Goal: Check status: Check status

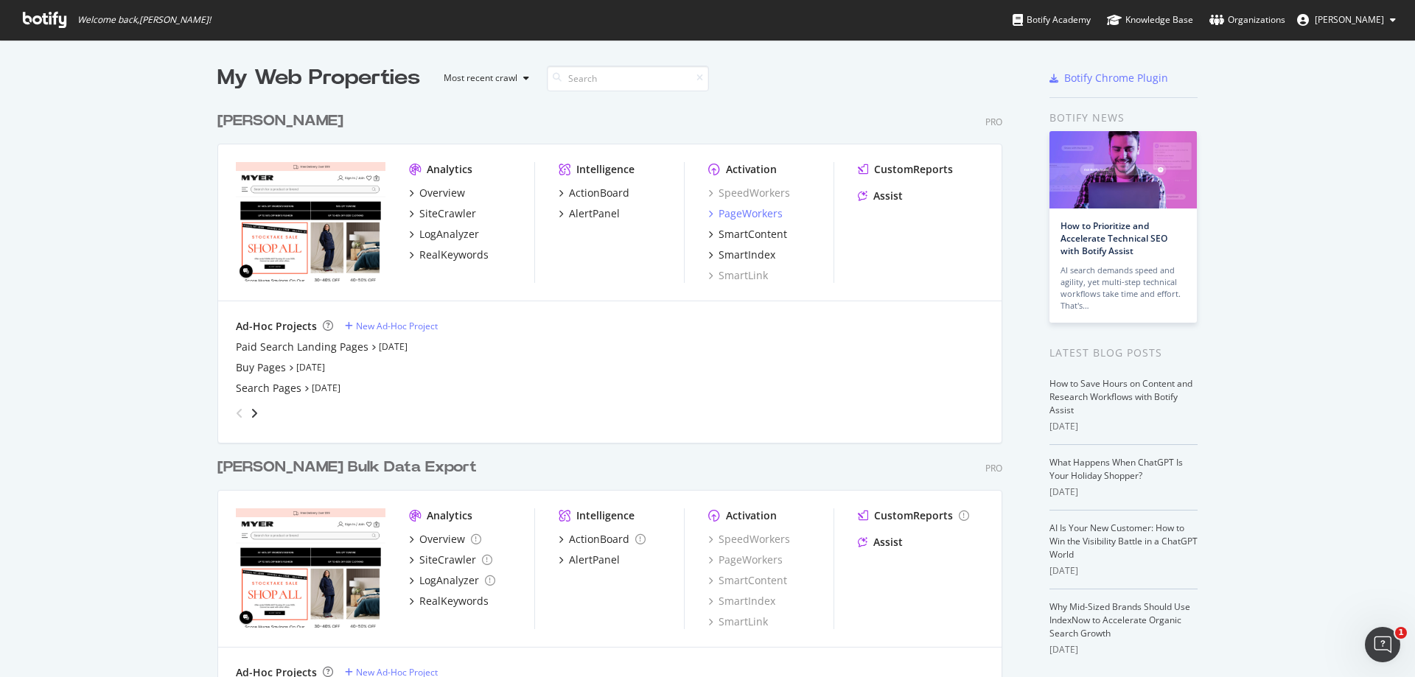
click at [742, 215] on div "PageWorkers" at bounding box center [751, 213] width 64 height 15
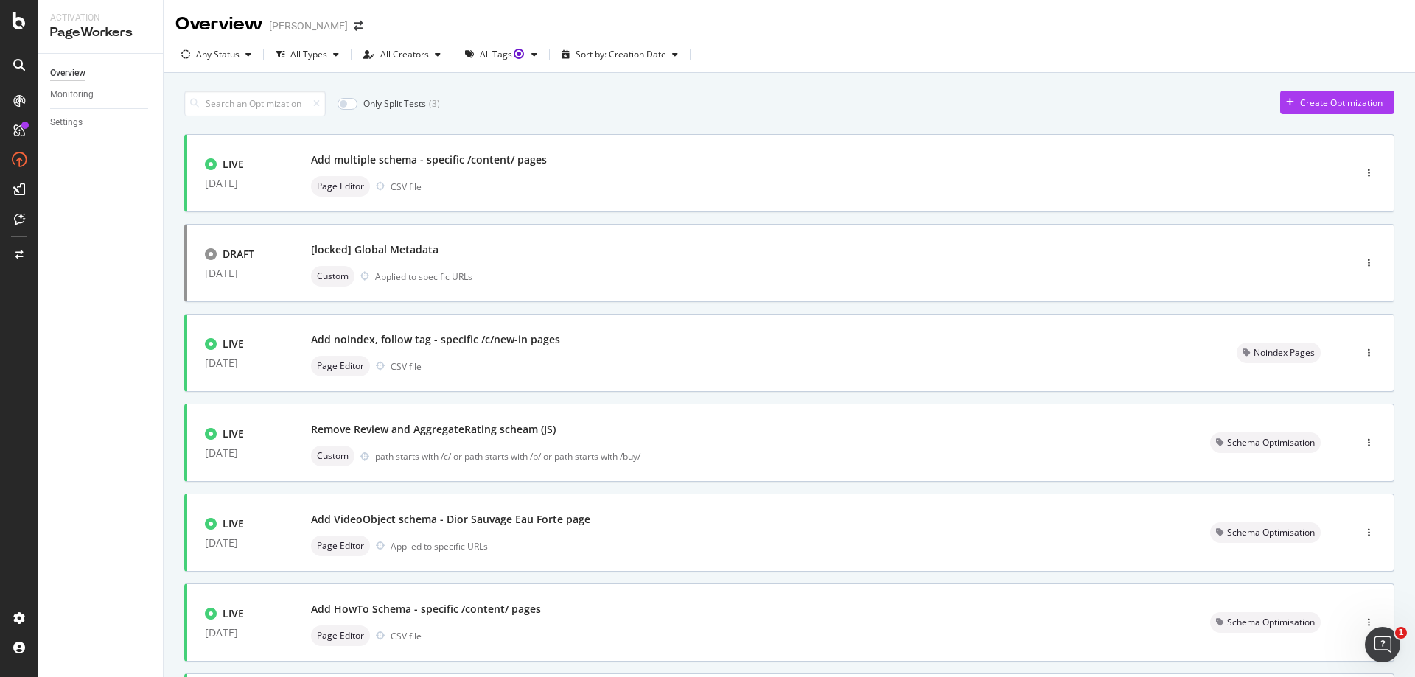
scroll to position [439, 0]
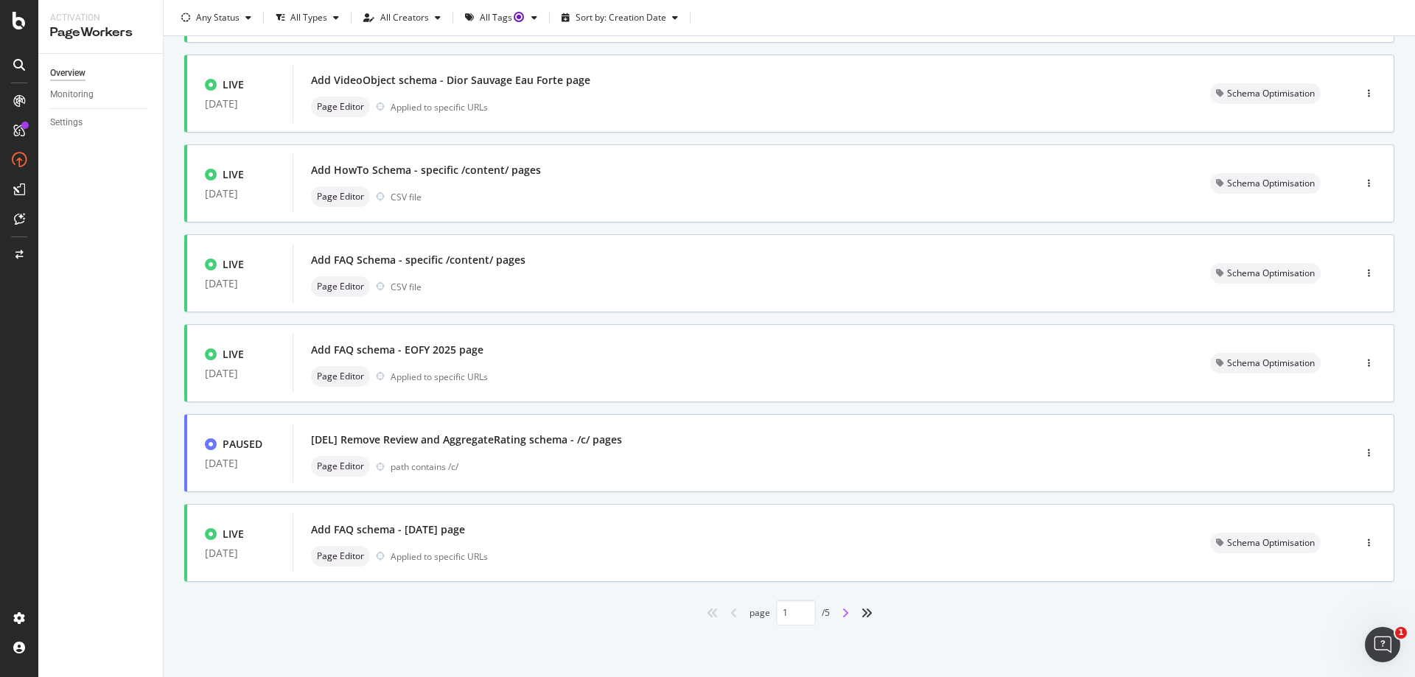
click at [842, 618] on icon "angle-right" at bounding box center [845, 613] width 7 height 12
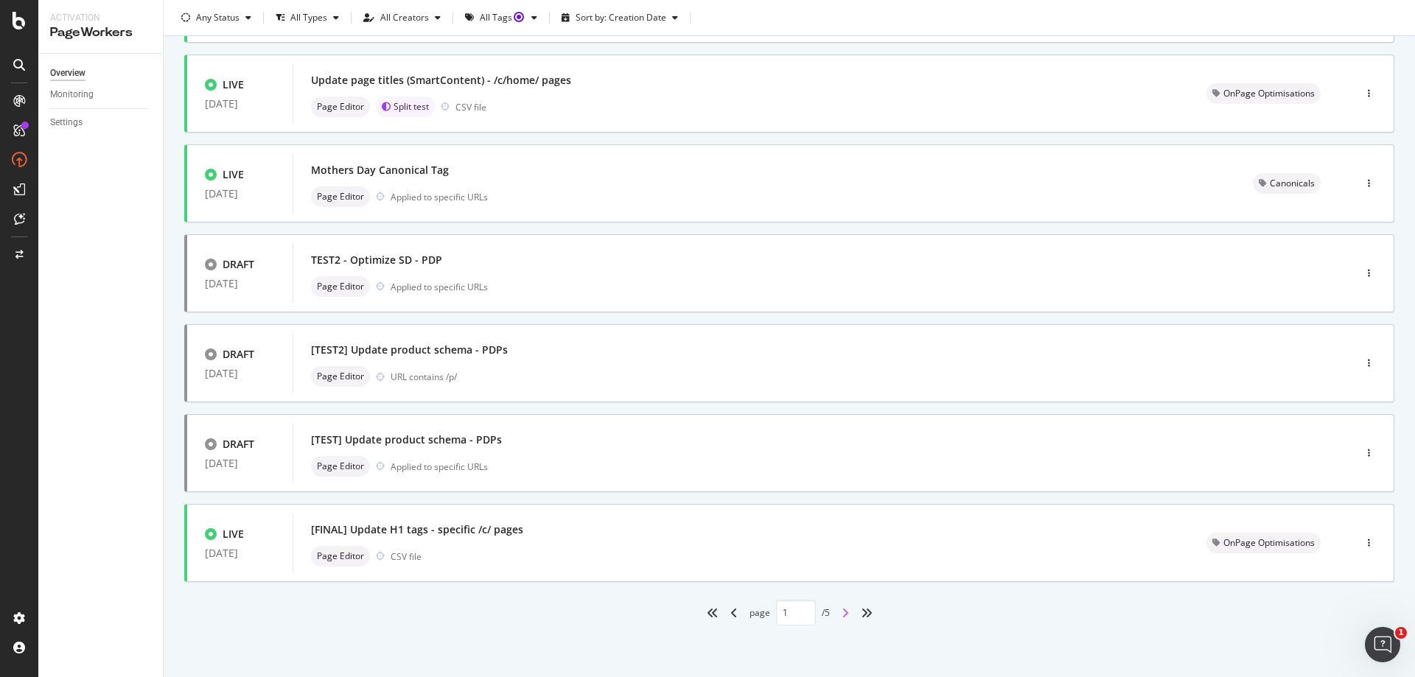
type input "2"
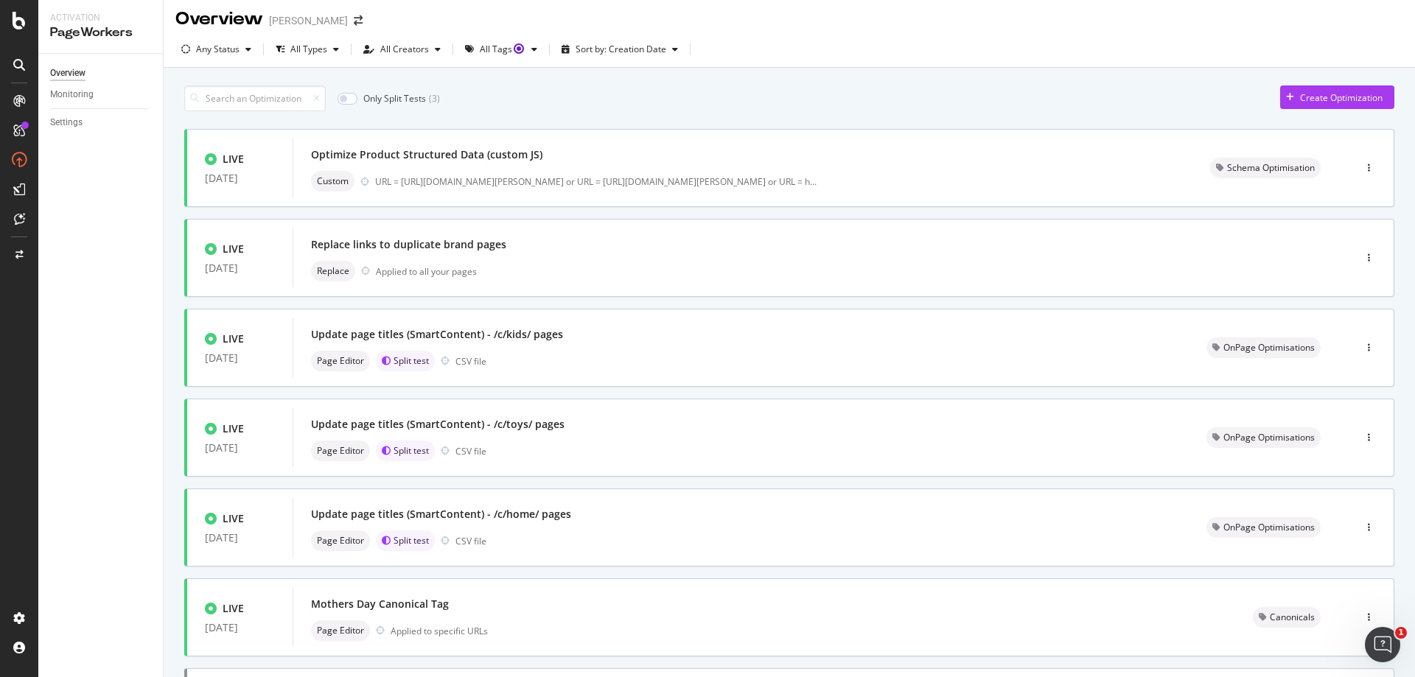
scroll to position [0, 0]
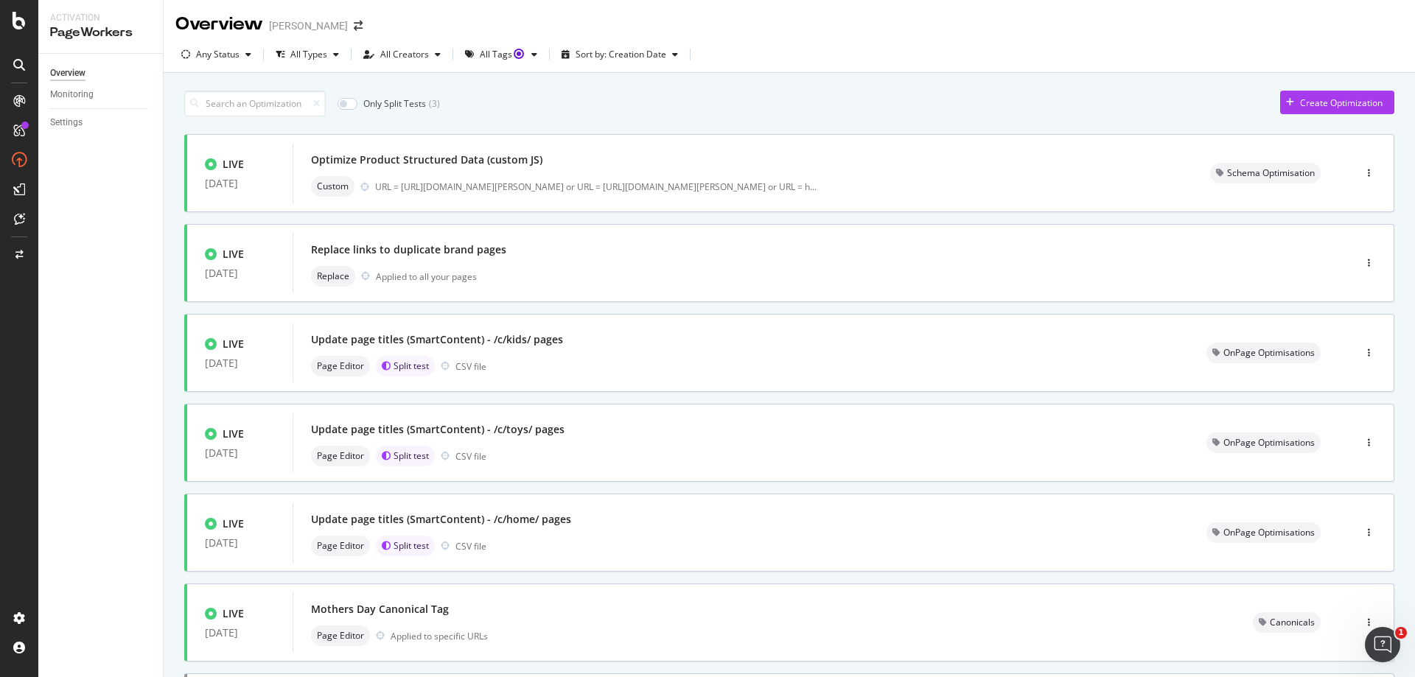
click at [171, 272] on div "Only Split Tests ( 3 ) Create Optimization LIVE [DATE] Optimize Product Structu…" at bounding box center [789, 595] width 1251 height 1044
click at [486, 165] on div "Optimize Product Structured Data (custom JS)" at bounding box center [426, 160] width 231 height 15
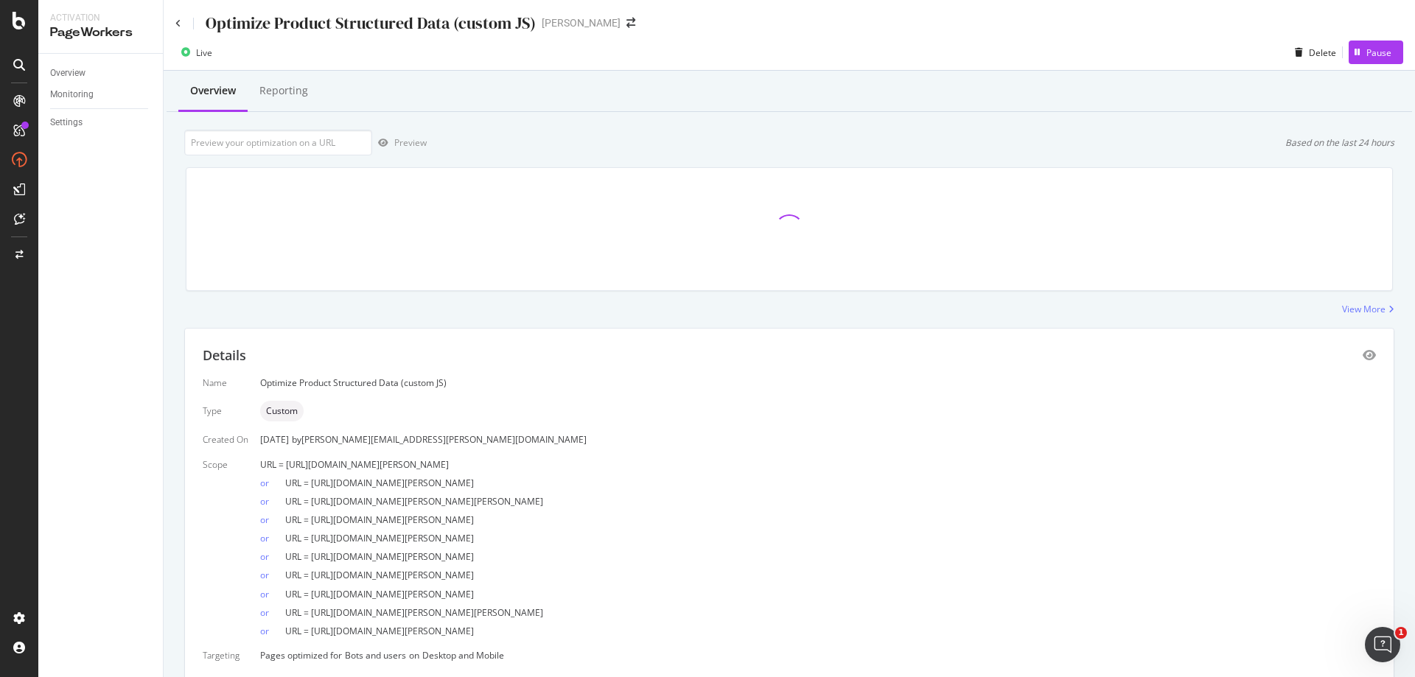
scroll to position [55, 0]
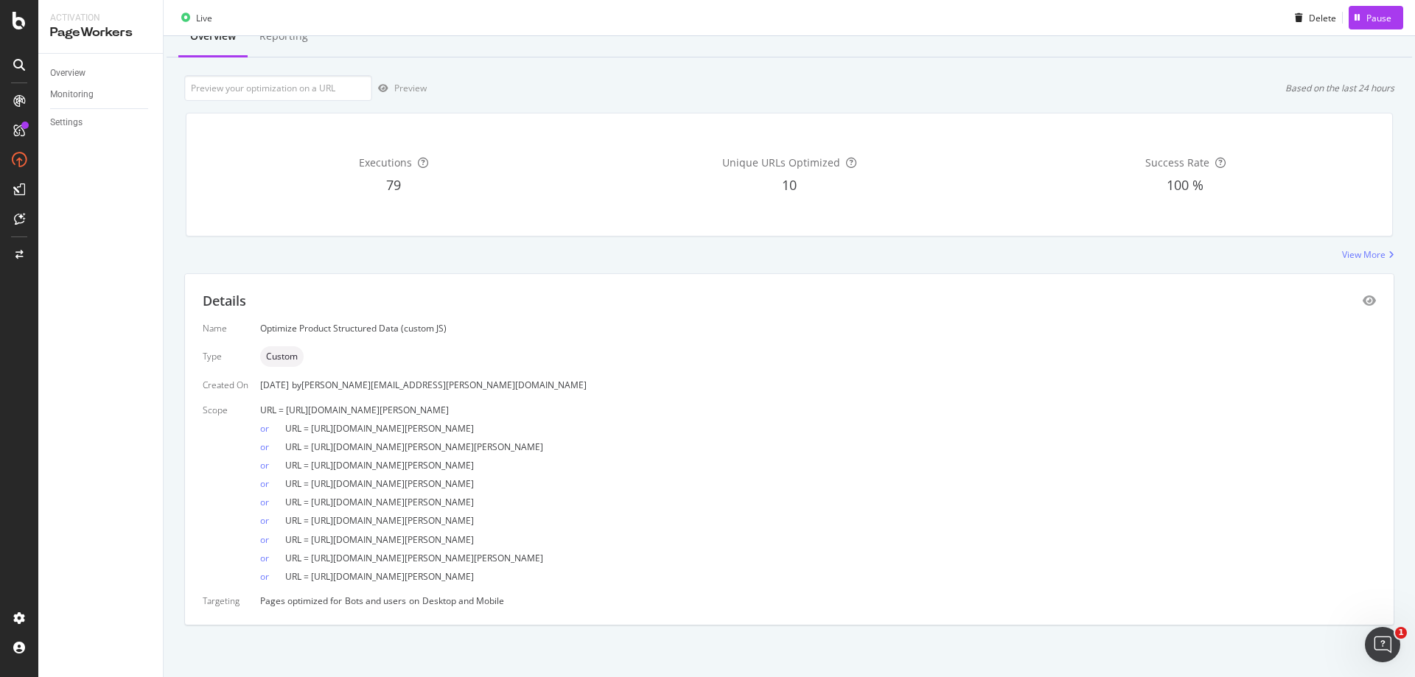
drag, startPoint x: 653, startPoint y: 426, endPoint x: 314, endPoint y: 431, distance: 339.1
click at [314, 431] on div "or URL = [URL][DOMAIN_NAME][PERSON_NAME]" at bounding box center [818, 425] width 1116 height 18
copy span "[URL][DOMAIN_NAME][PERSON_NAME]"
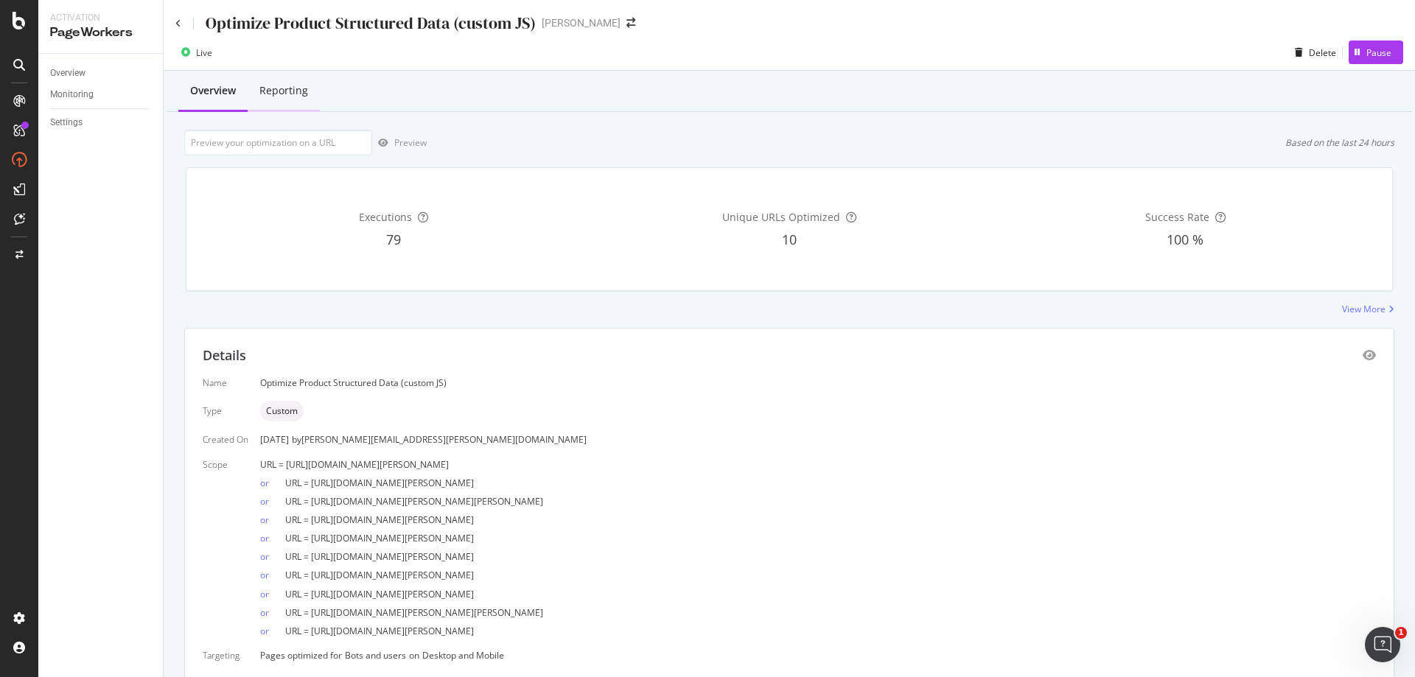
click at [278, 86] on div "Reporting" at bounding box center [283, 90] width 49 height 15
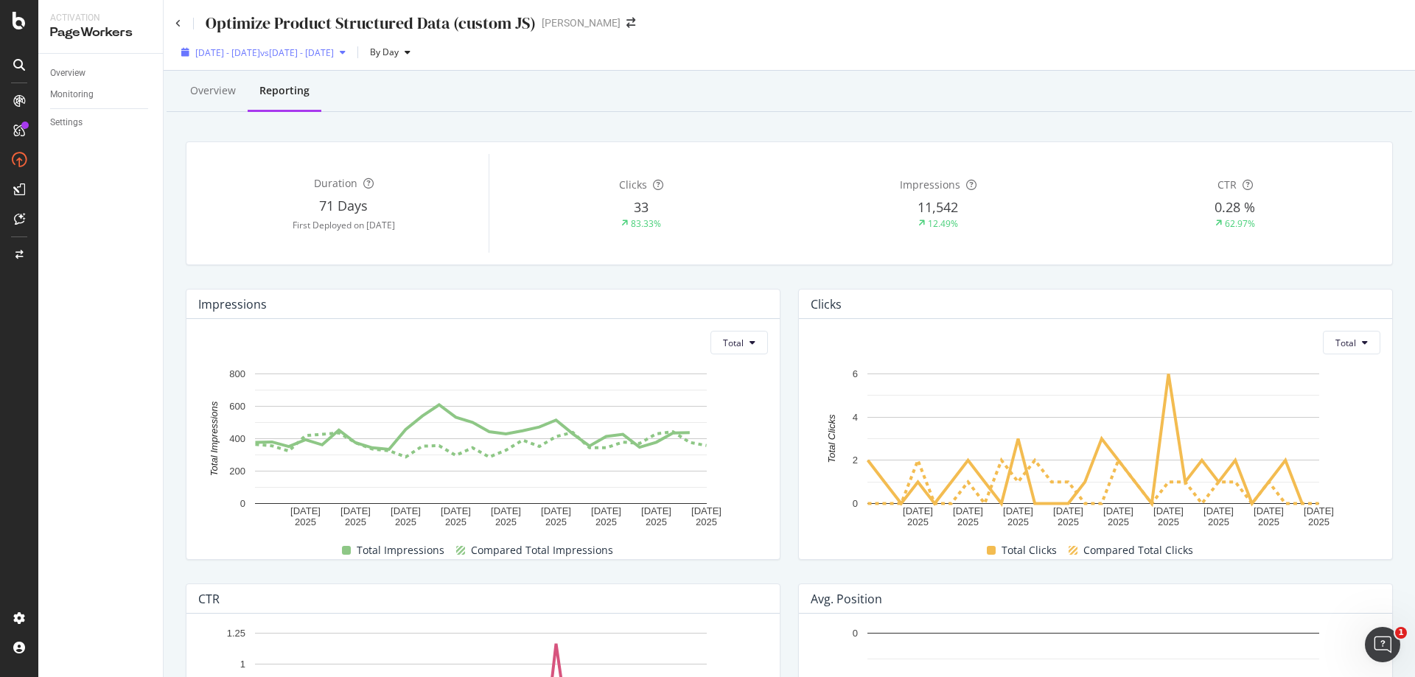
click at [280, 63] on div "[DATE] - [DATE] vs [DATE] - [DATE]" at bounding box center [263, 52] width 176 height 22
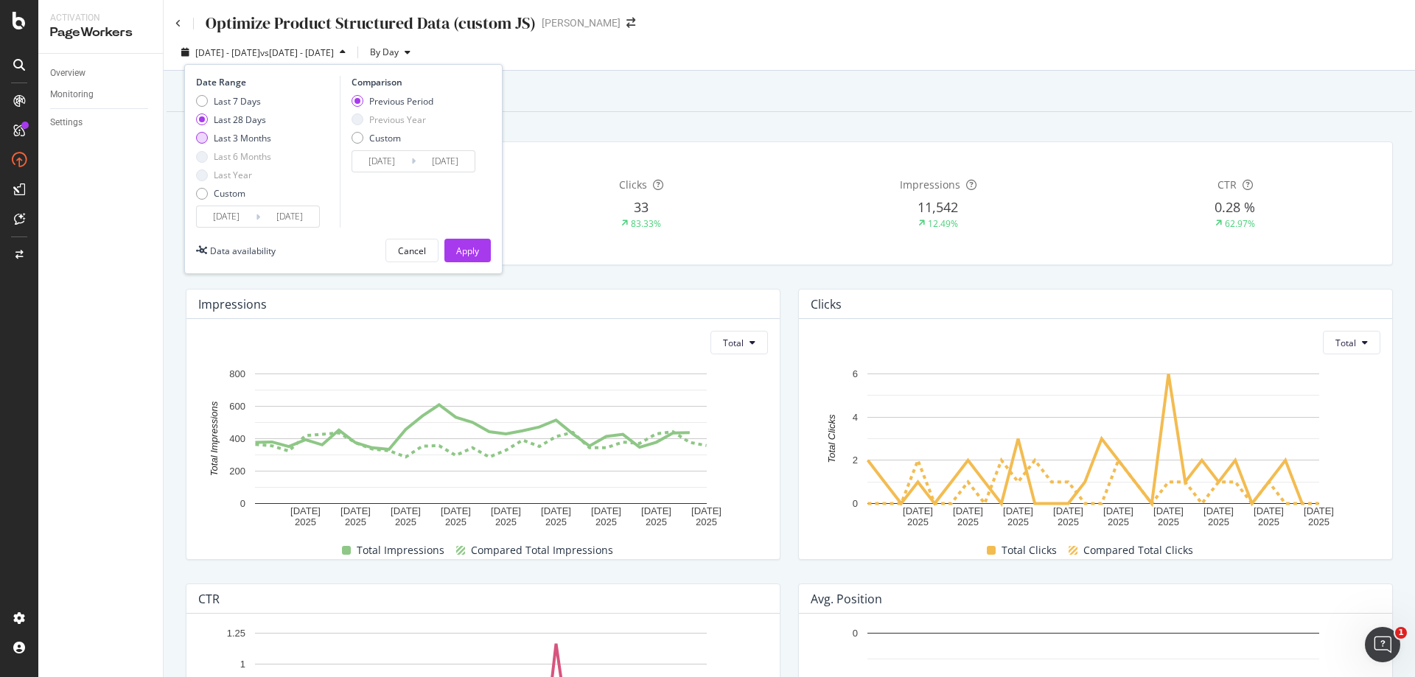
click at [203, 139] on div "Last 3 Months" at bounding box center [202, 138] width 12 height 12
type input "[DATE]"
click at [741, 346] on button "Total" at bounding box center [738, 343] width 57 height 24
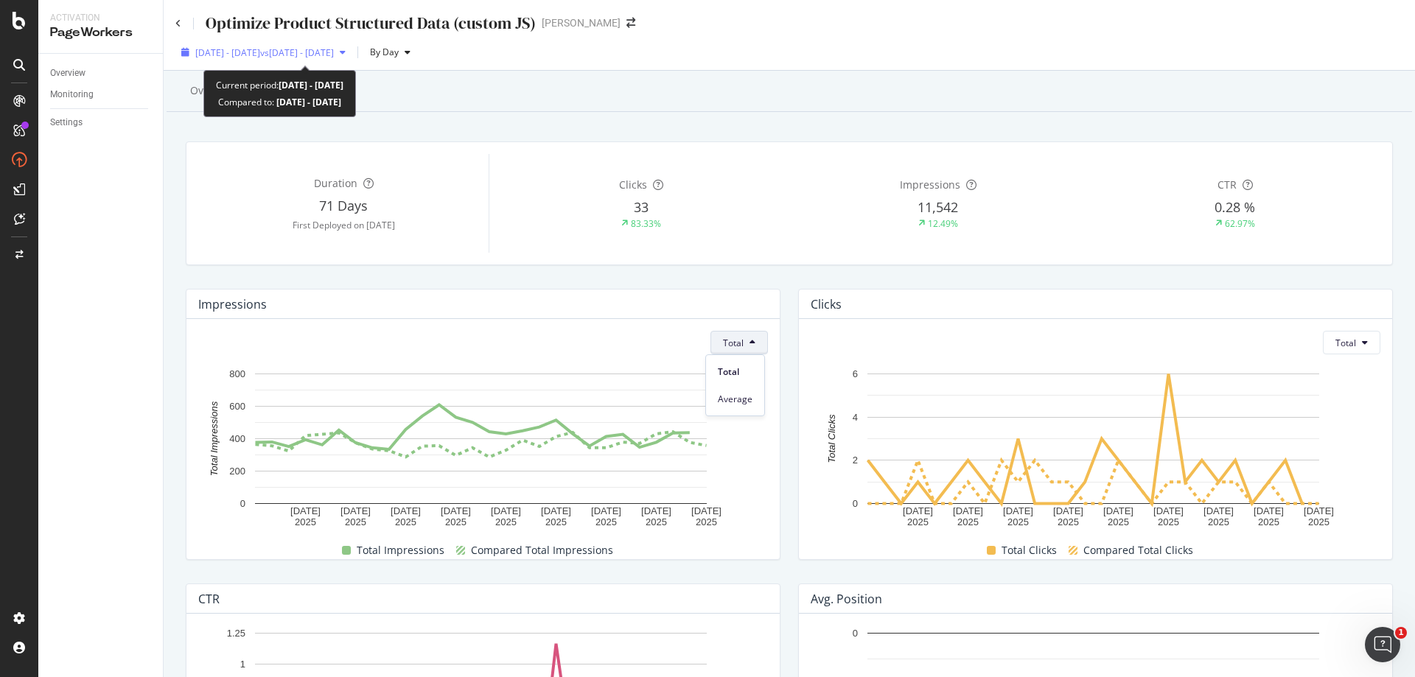
click at [260, 55] on span "[DATE] - [DATE]" at bounding box center [227, 52] width 65 height 13
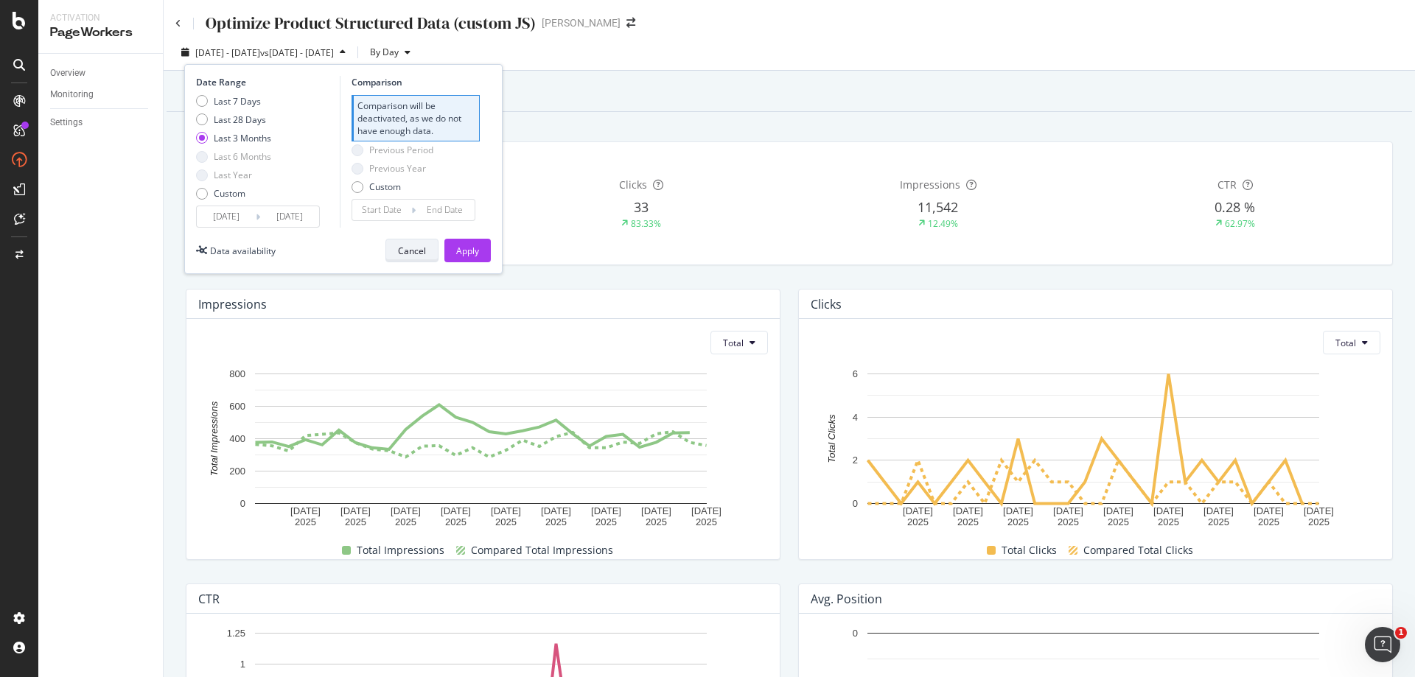
click at [424, 251] on div "Cancel" at bounding box center [412, 251] width 28 height 13
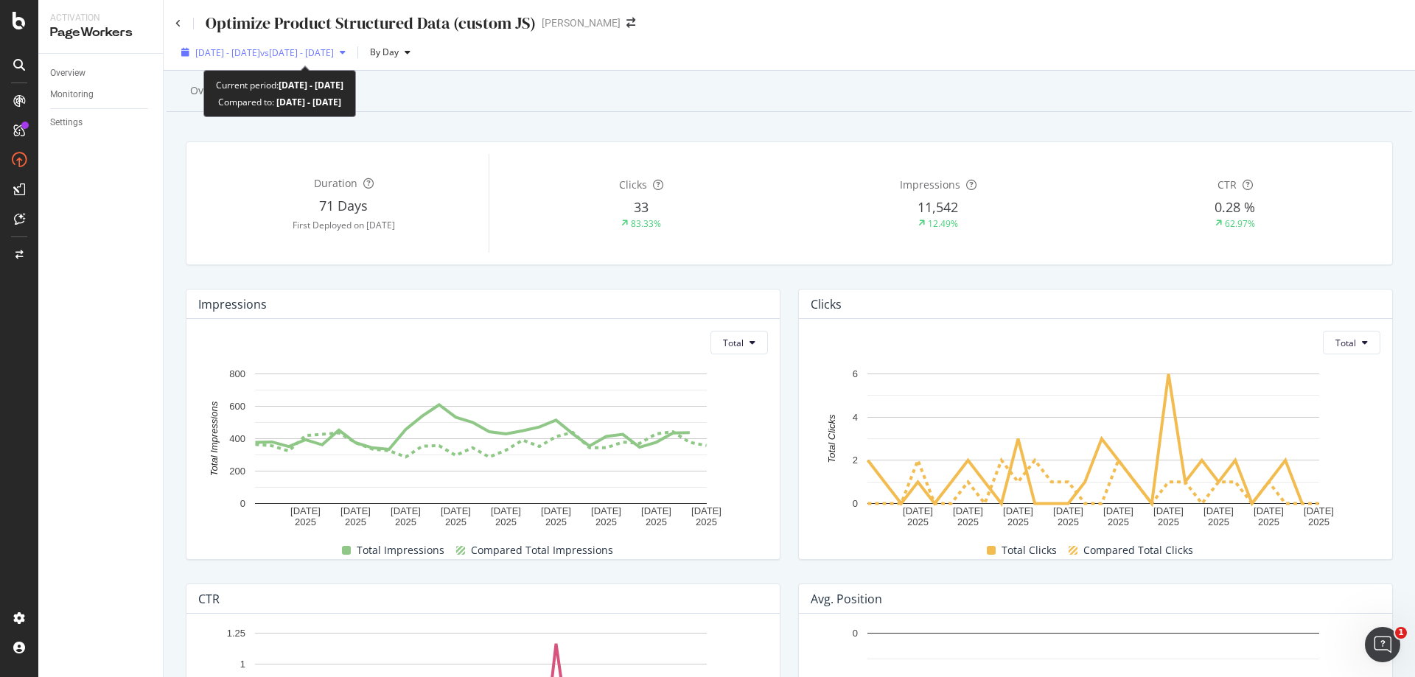
click at [260, 57] on span "[DATE] - [DATE]" at bounding box center [227, 52] width 65 height 13
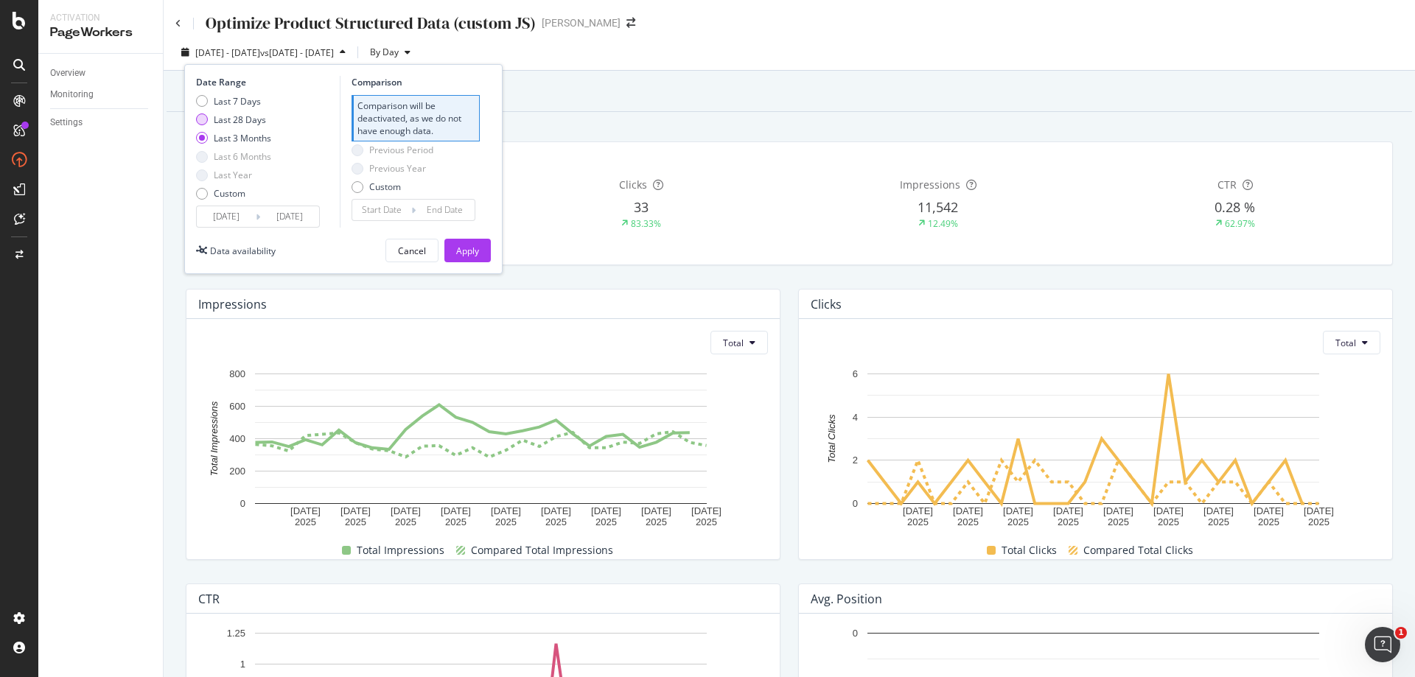
click at [205, 122] on div "Last 28 Days" at bounding box center [202, 119] width 12 height 12
type input "[DATE]"
click at [478, 250] on div "Apply" at bounding box center [467, 251] width 23 height 13
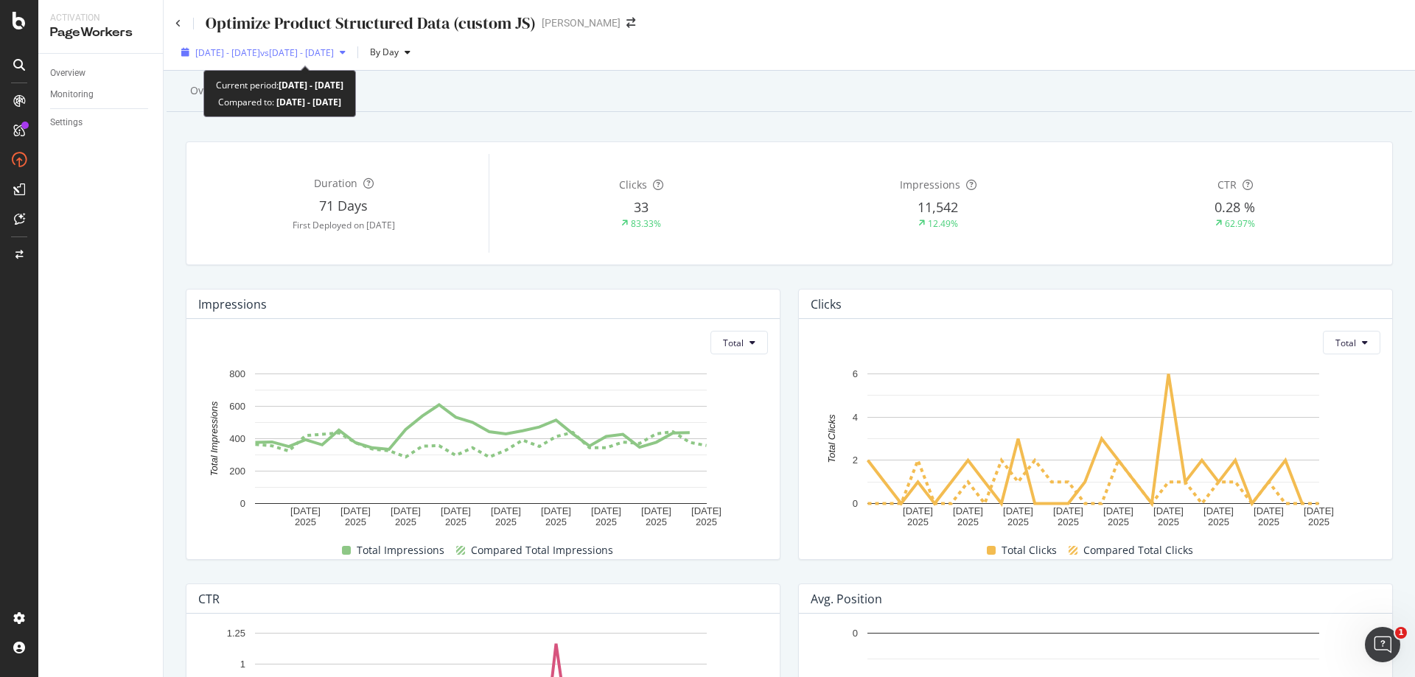
click at [334, 54] on span "vs [DATE] - [DATE]" at bounding box center [297, 52] width 74 height 13
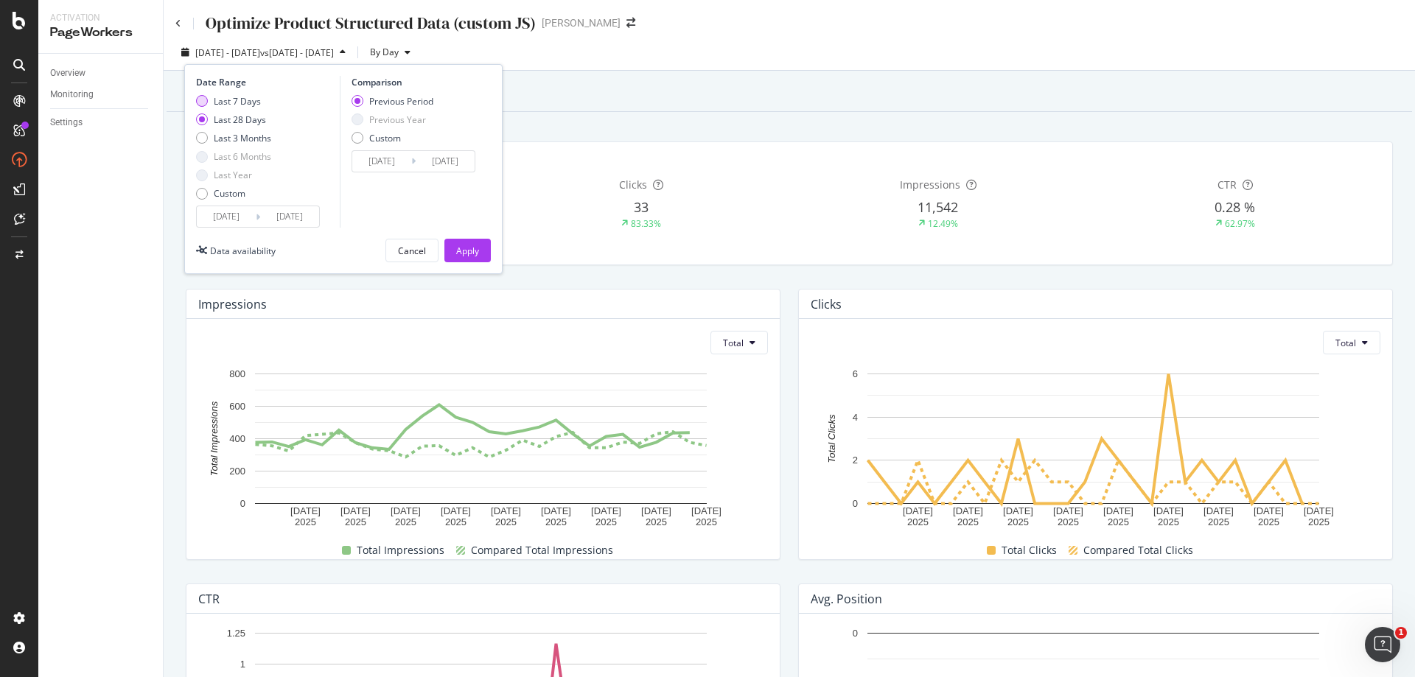
click at [203, 102] on div "Last 7 Days" at bounding box center [202, 101] width 12 height 12
type input "[DATE]"
click at [467, 247] on div "Apply" at bounding box center [467, 251] width 23 height 13
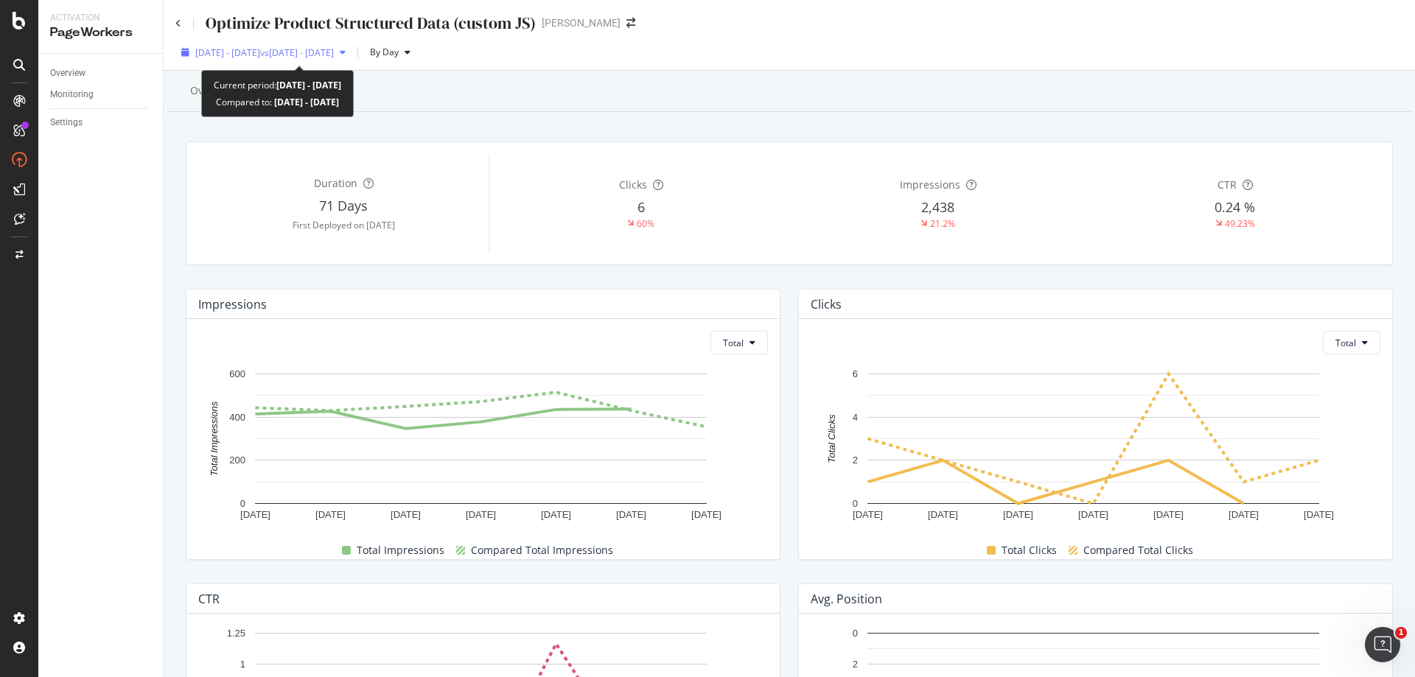
click at [313, 55] on span "vs [DATE] - [DATE]" at bounding box center [297, 52] width 74 height 13
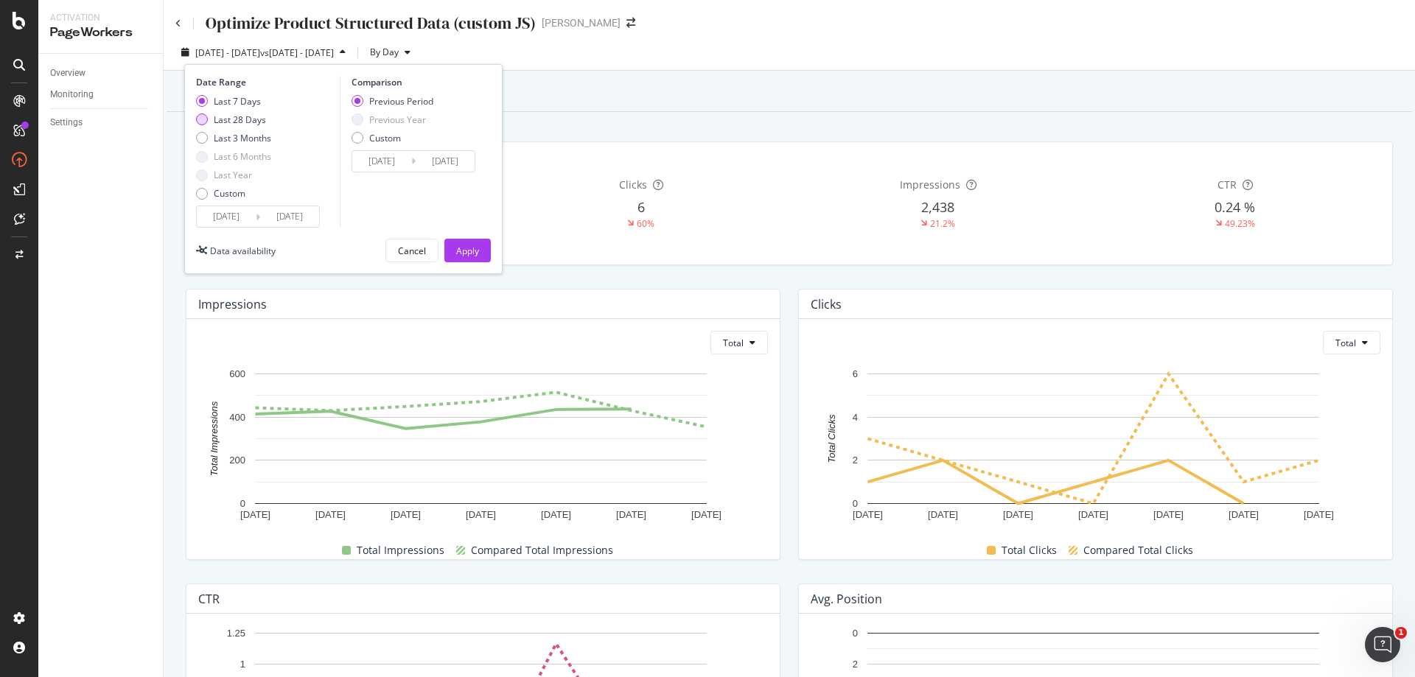
click at [235, 125] on div "Last 28 Days" at bounding box center [240, 119] width 52 height 13
type input "[DATE]"
click at [479, 248] on button "Apply" at bounding box center [467, 251] width 46 height 24
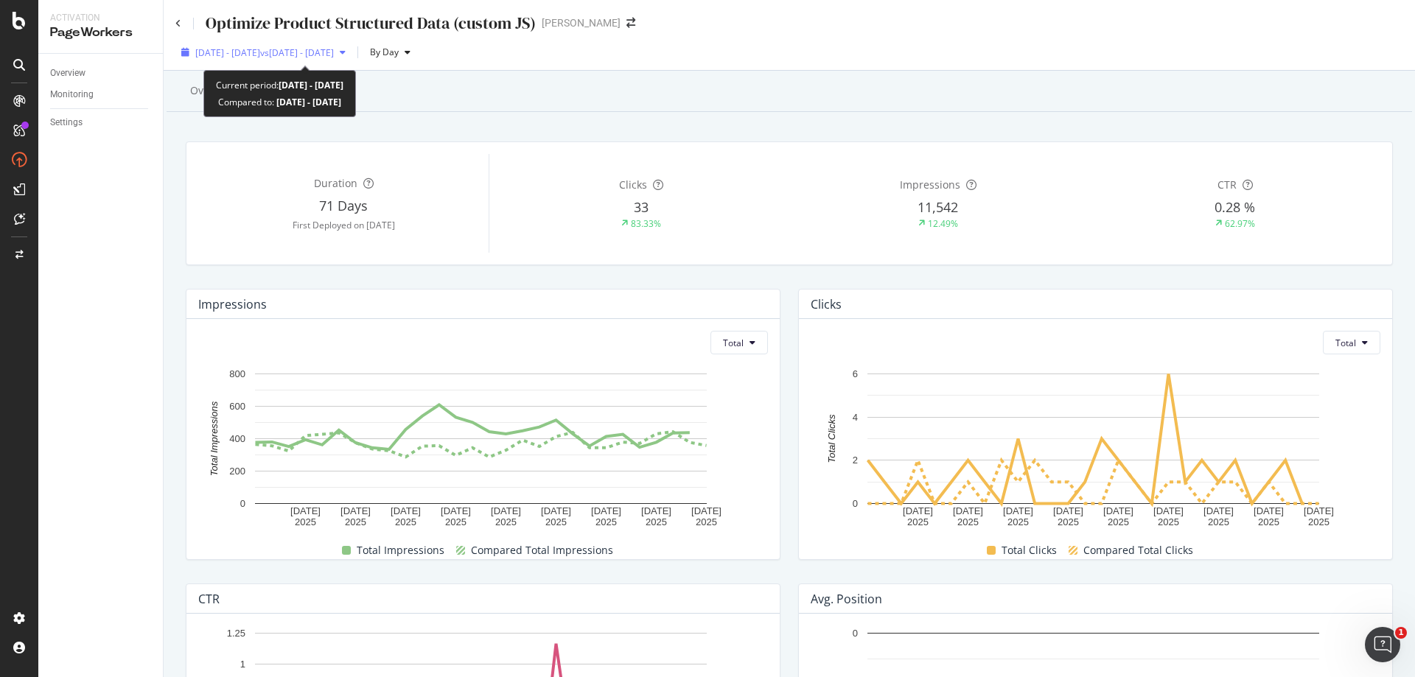
click at [260, 51] on span "[DATE] - [DATE]" at bounding box center [227, 52] width 65 height 13
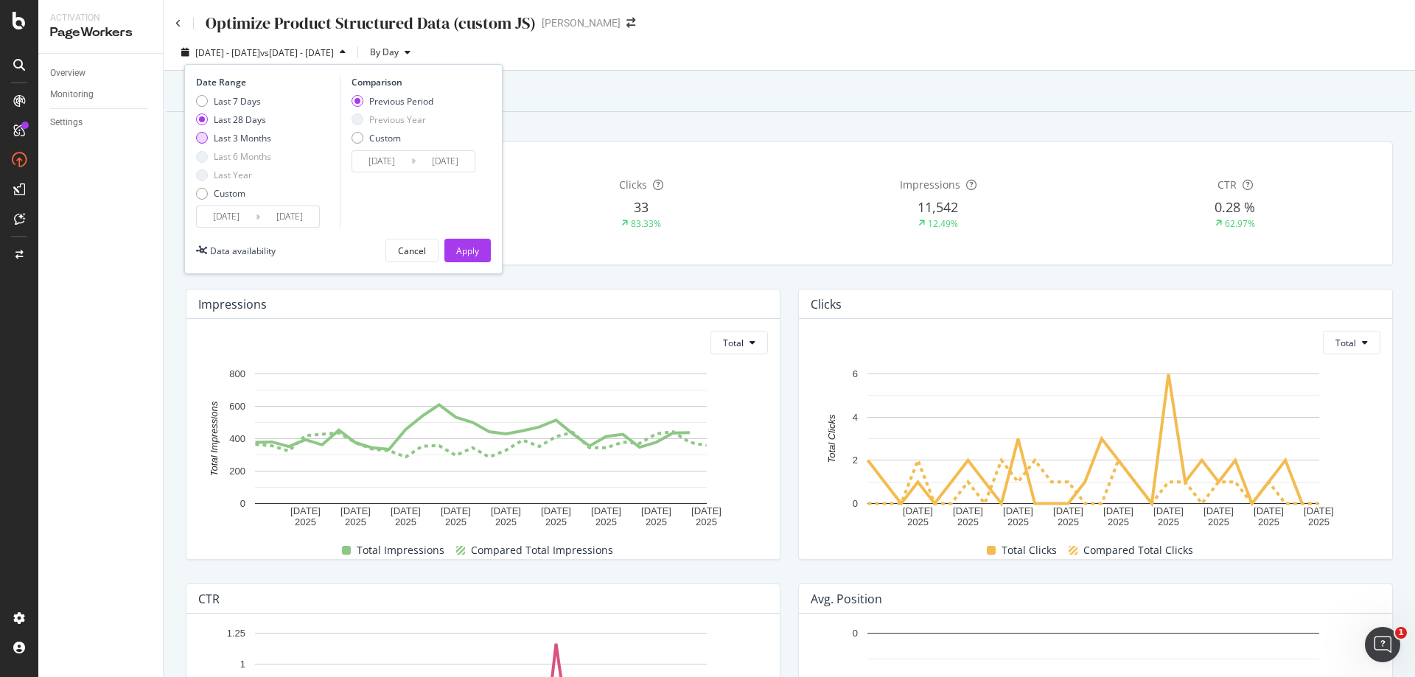
click at [203, 135] on div "Last 3 Months" at bounding box center [202, 138] width 12 height 12
type input "[DATE]"
click at [461, 249] on div "Apply" at bounding box center [467, 251] width 23 height 13
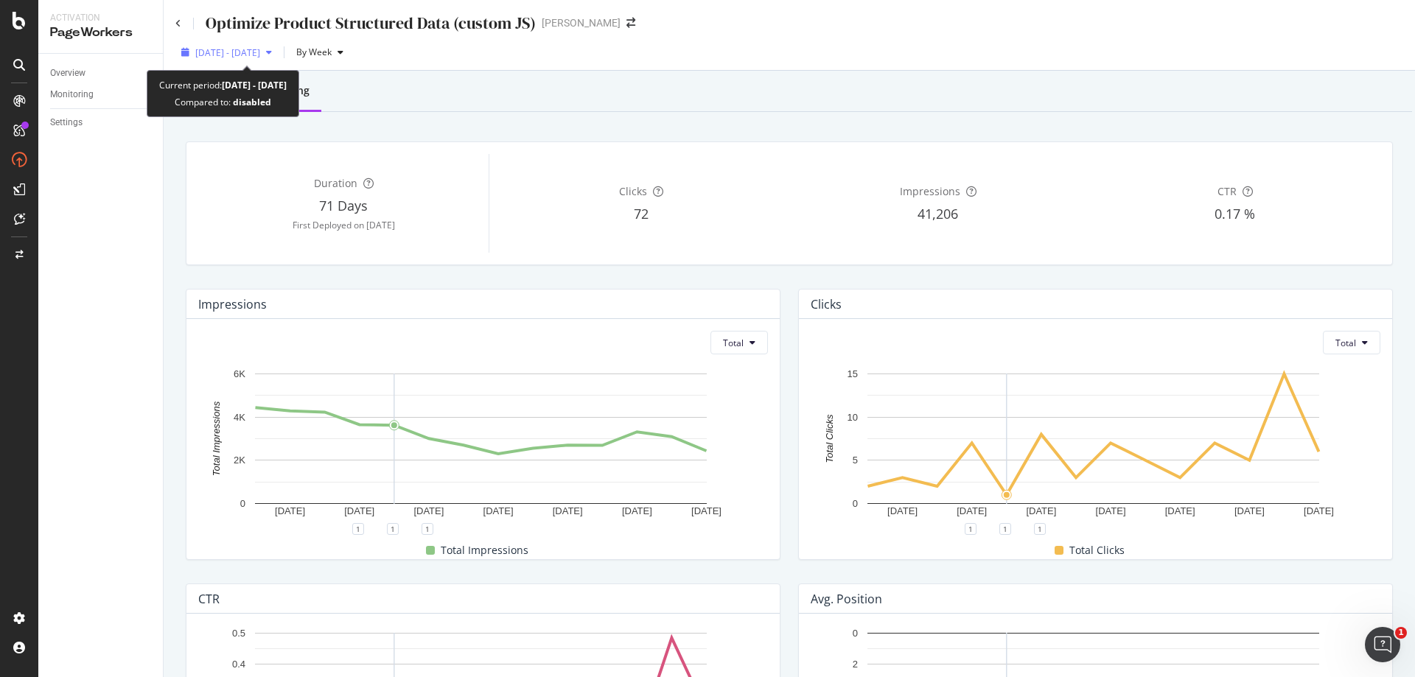
click at [260, 57] on span "[DATE] - [DATE]" at bounding box center [227, 52] width 65 height 13
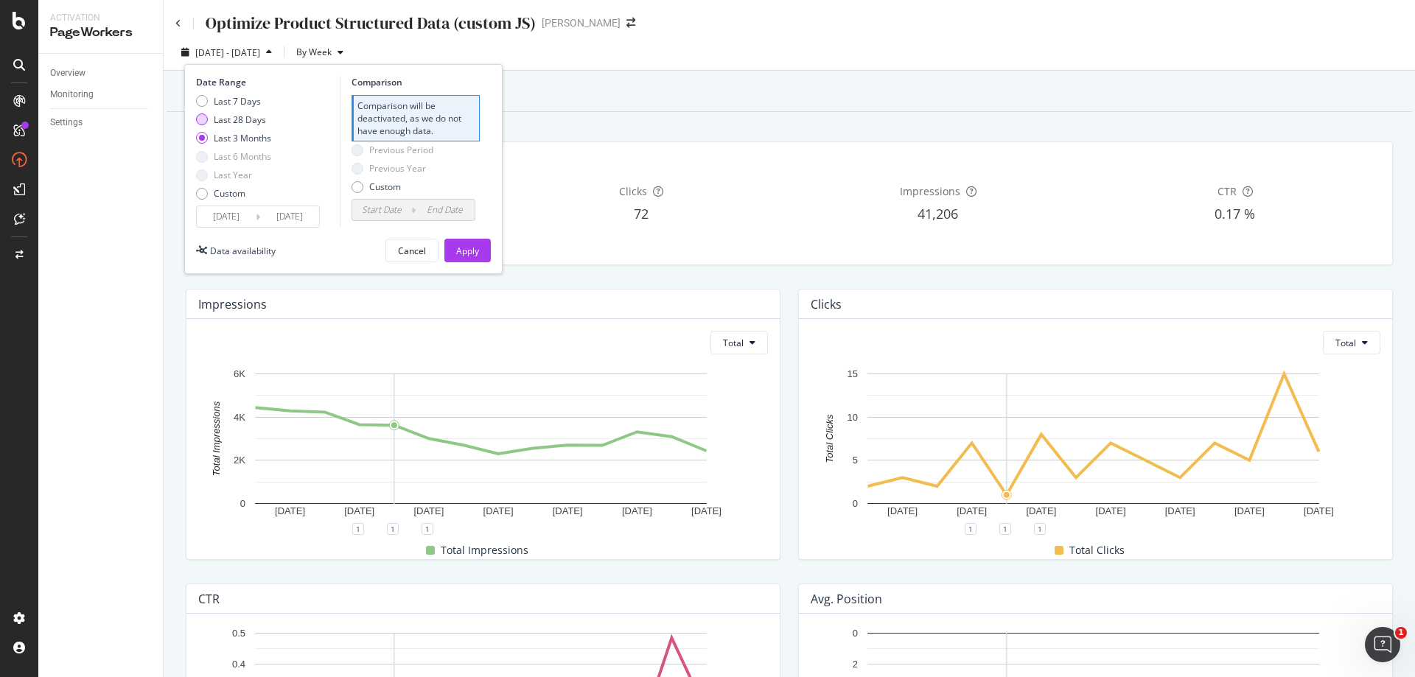
click at [248, 122] on div "Last 28 Days" at bounding box center [240, 119] width 52 height 13
type input "[DATE]"
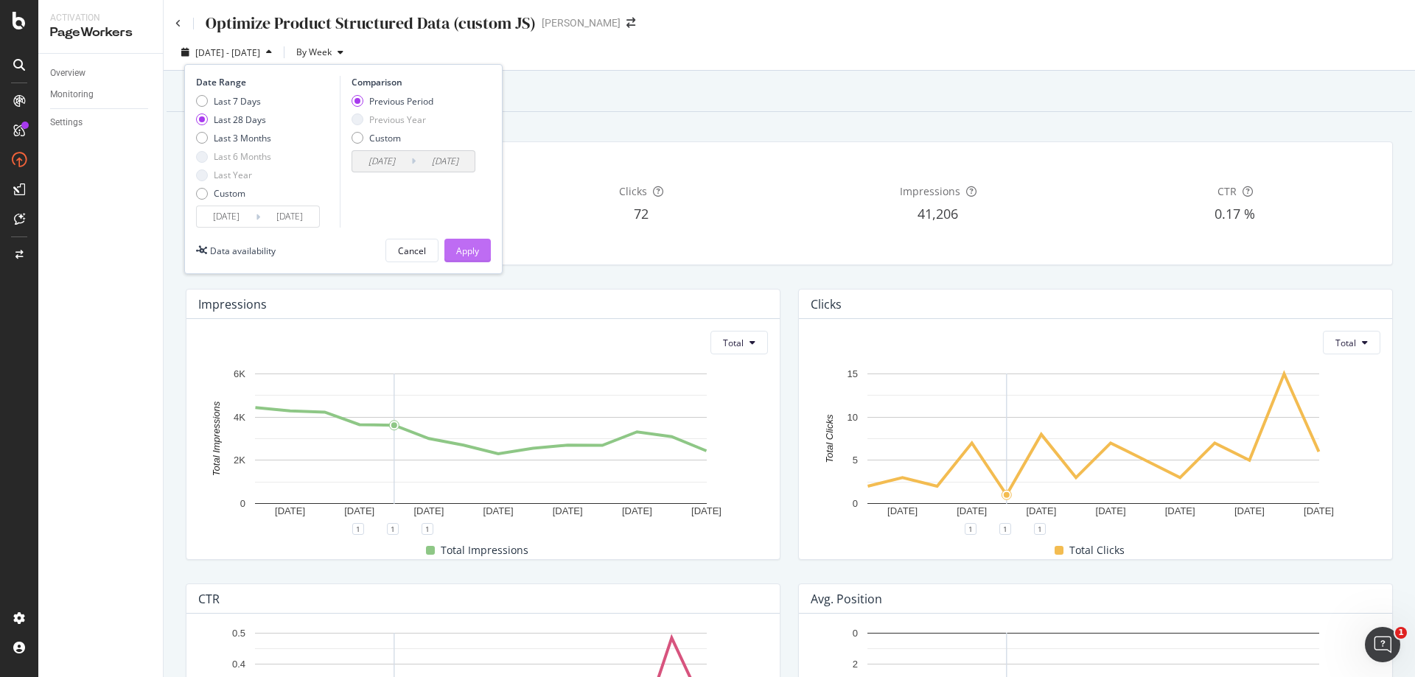
click at [458, 249] on div "Apply" at bounding box center [467, 251] width 23 height 13
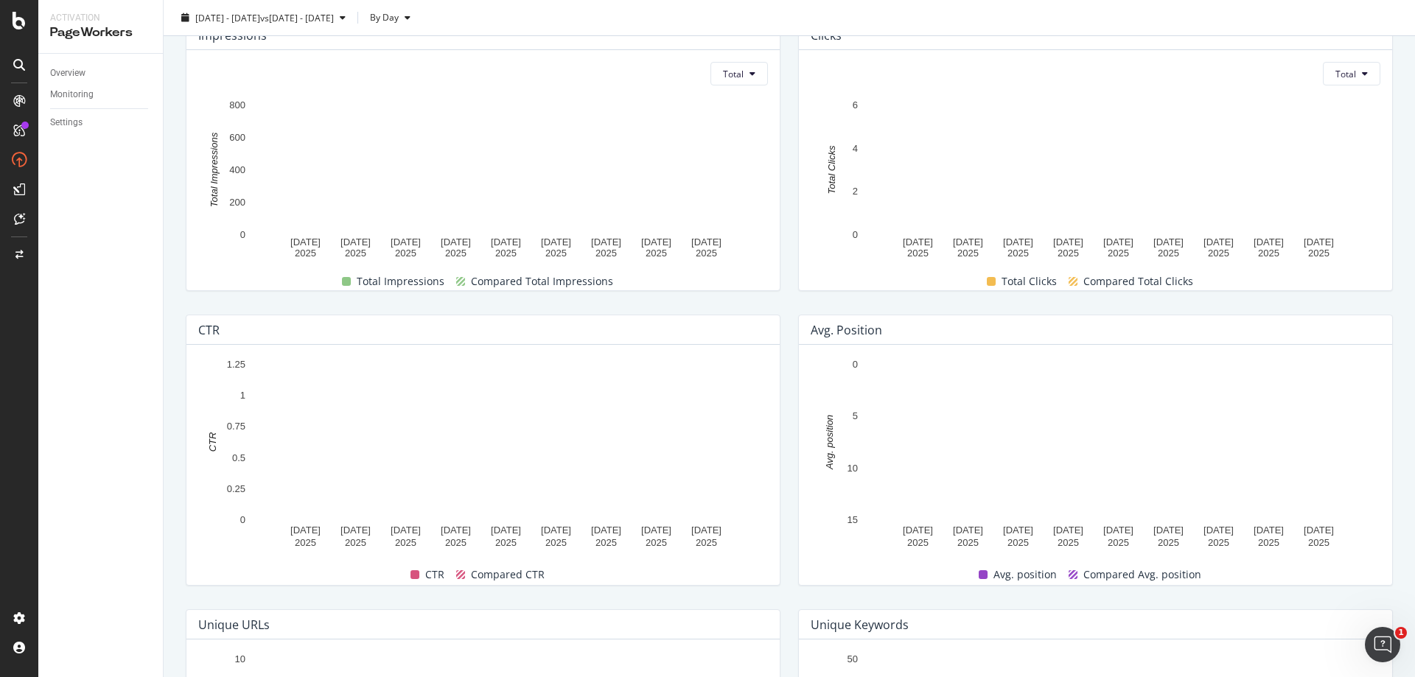
scroll to position [295, 0]
